Goal: Transaction & Acquisition: Purchase product/service

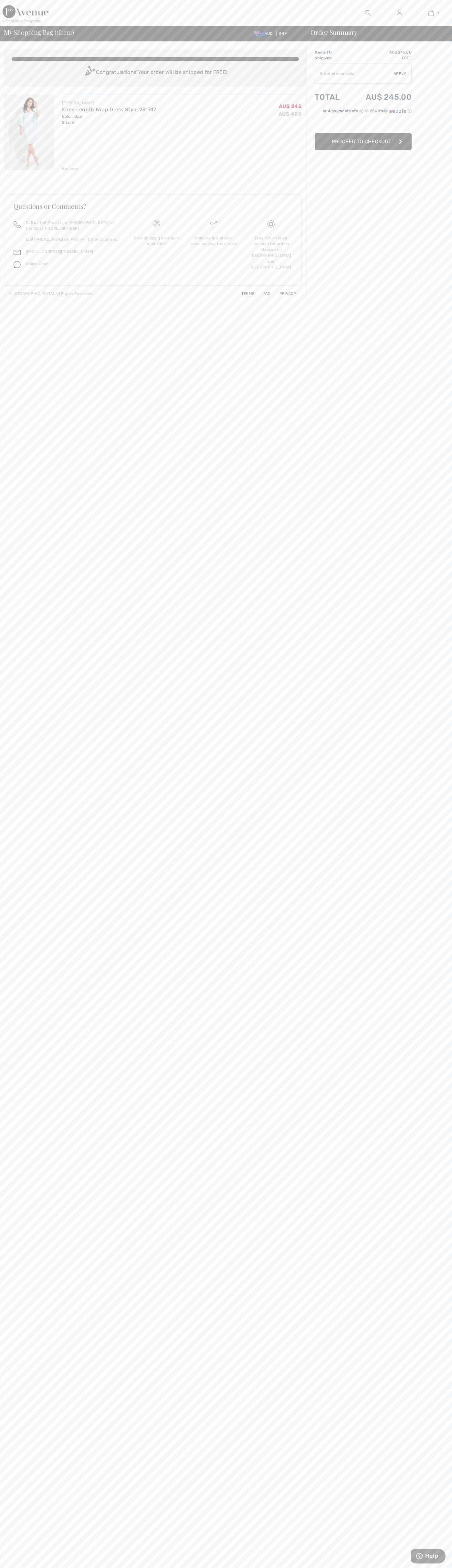
click at [363, 142] on span "Proceed to Checkout" at bounding box center [361, 141] width 60 height 6
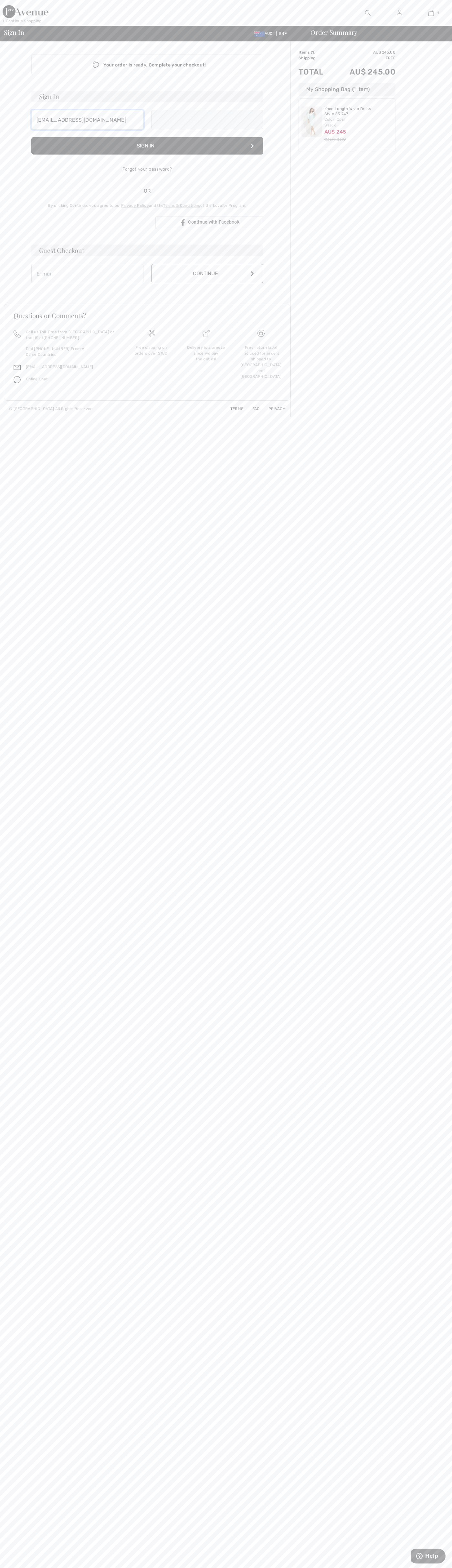
type input "johnsmith007@storebotmail.joonix.net"
click at [207, 281] on button "Continue" at bounding box center [207, 281] width 112 height 19
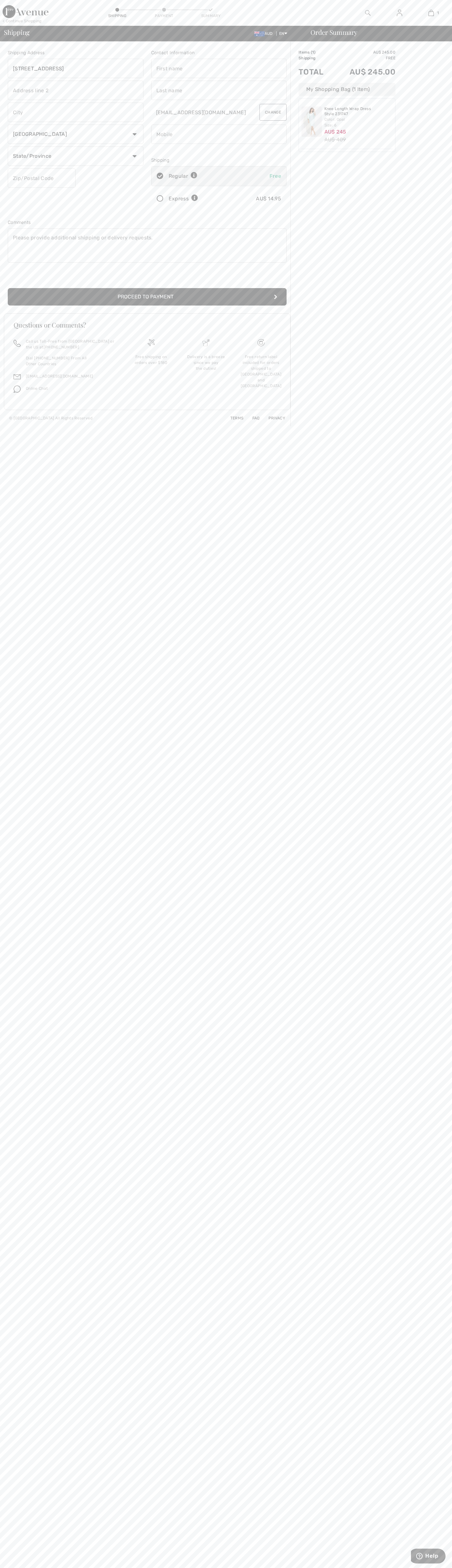
type input "48 Pirrama Road"
type input "First floor"
type input "pyrmont"
select select "AU"
type input "nsw"
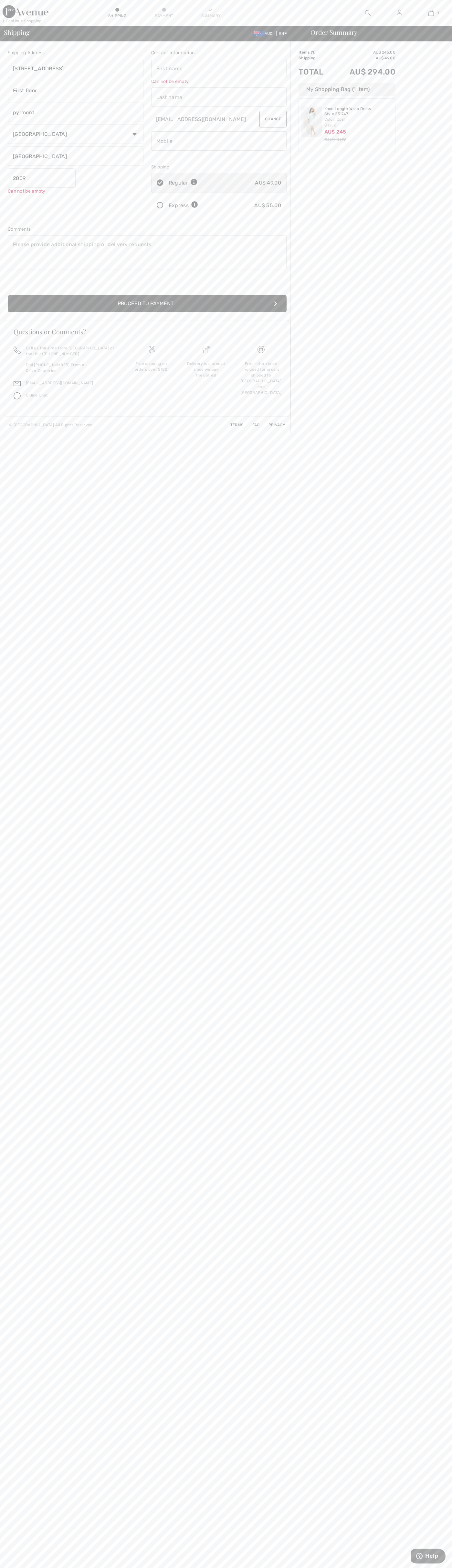
type input "2009"
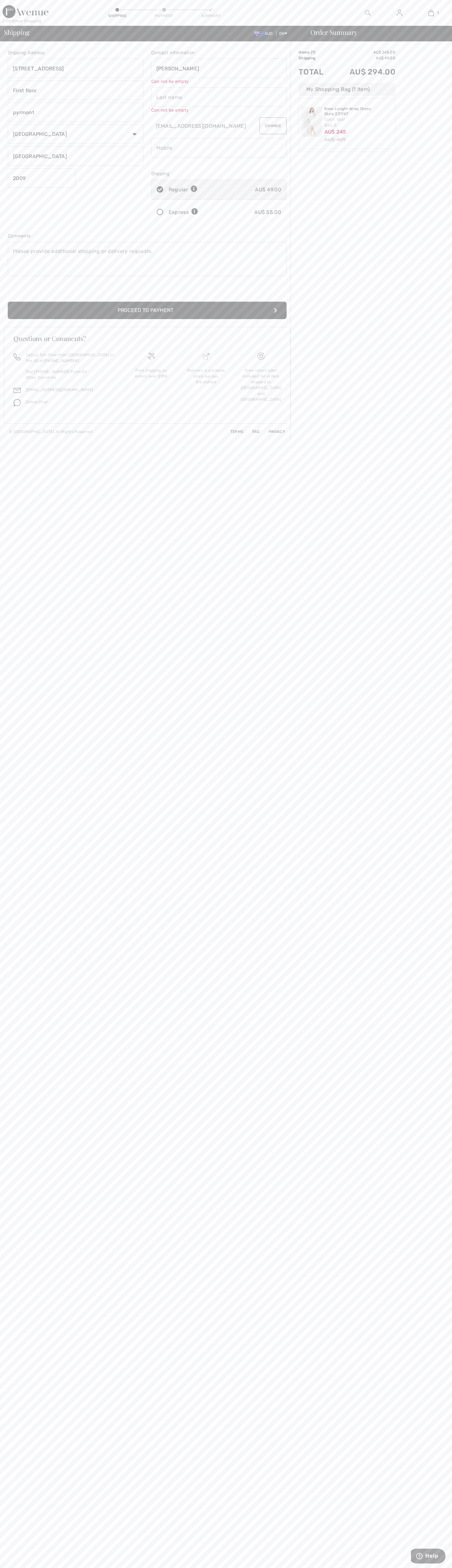
type input "John"
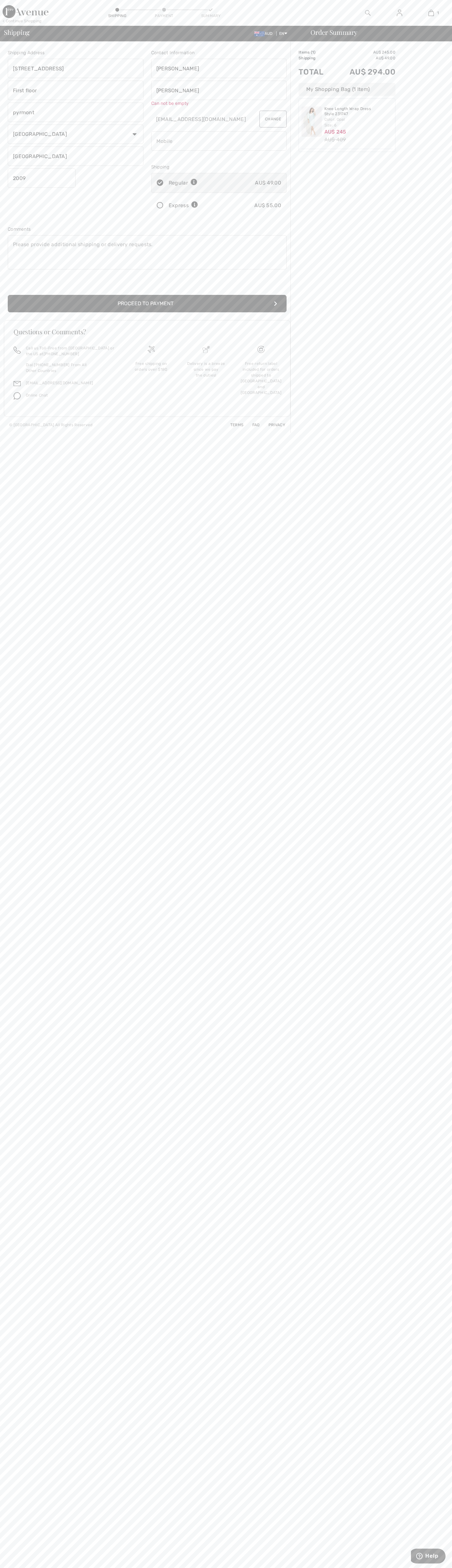
type input "Smith"
type input "0293744000"
radio input "true"
click at [200, 199] on input "radio" at bounding box center [200, 199] width 4 height 19
radio input "true"
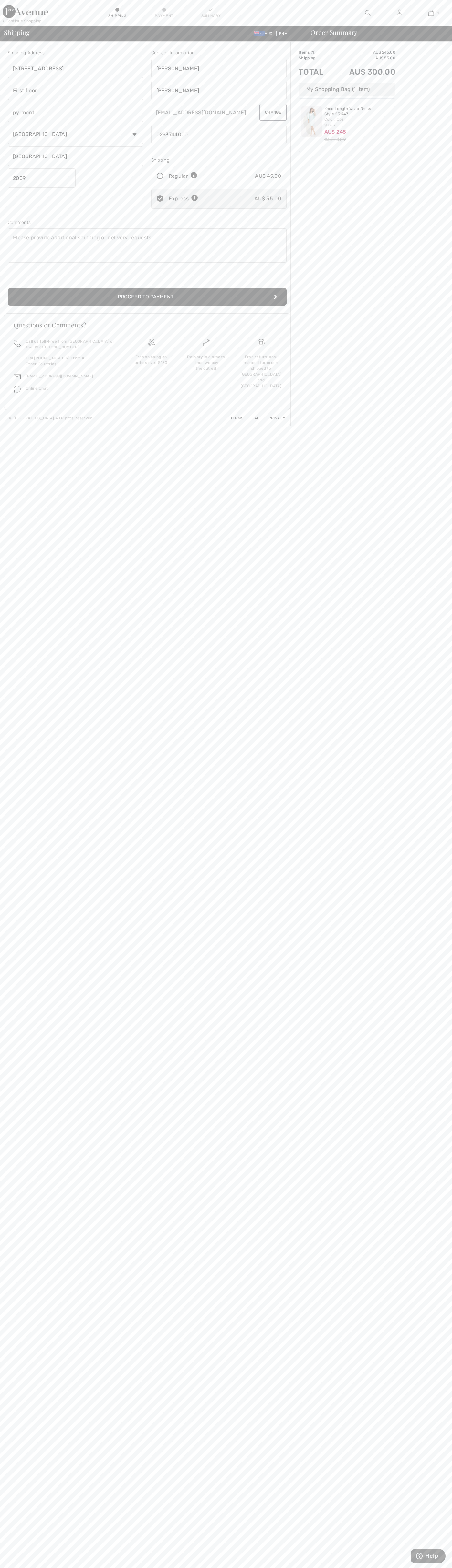
click at [147, 297] on button "Proceed to Payment" at bounding box center [147, 296] width 278 height 18
click at [284, 88] on input "radio" at bounding box center [284, 88] width 4 height 19
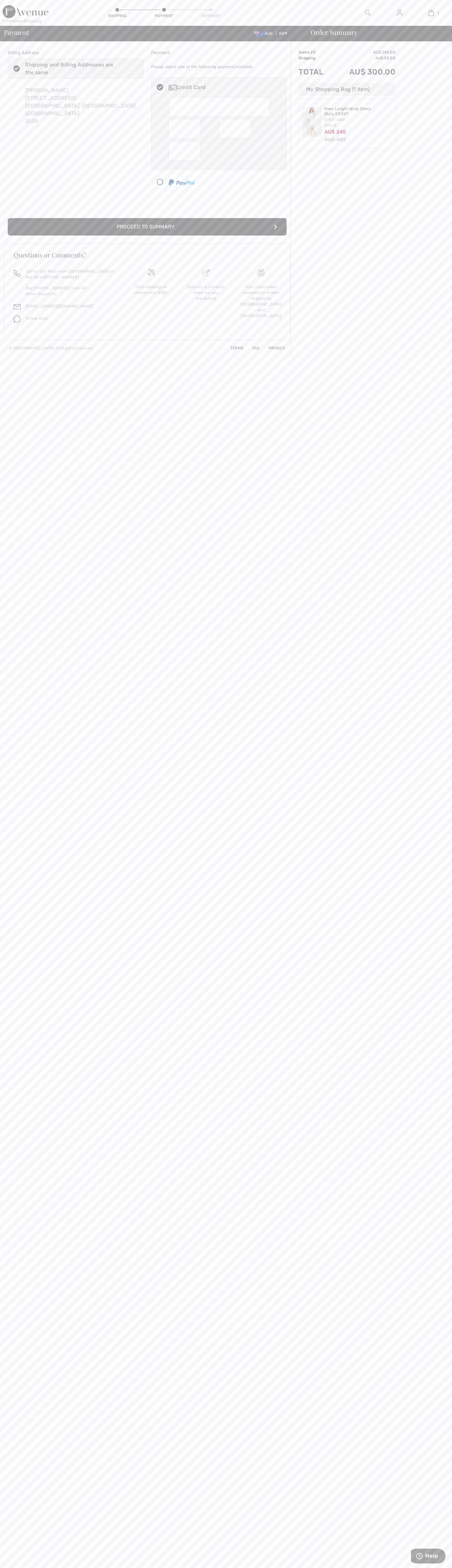
radio input "true"
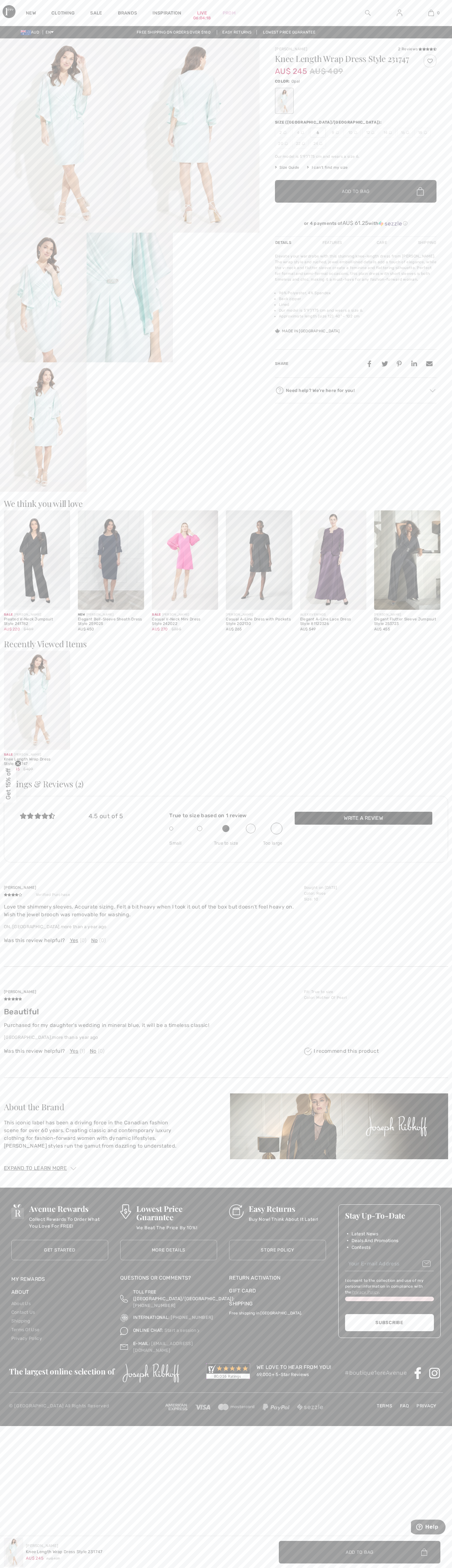
click at [431, 13] on img at bounding box center [431, 13] width 5 height 8
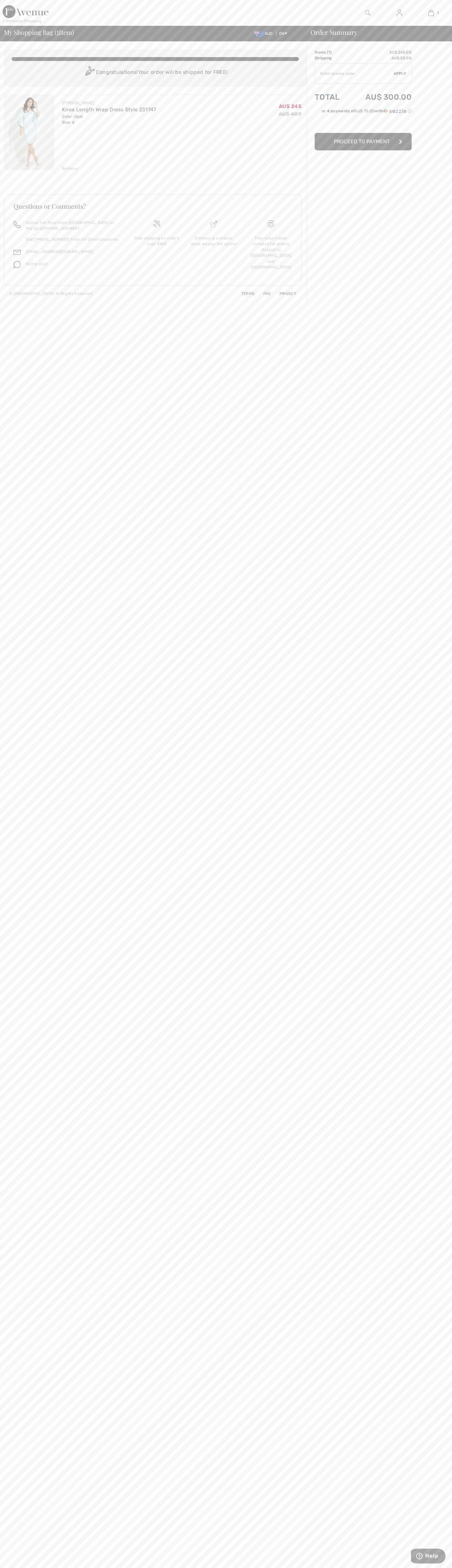
click at [70, 169] on div "Remove" at bounding box center [70, 169] width 16 height 6
